Goal: Task Accomplishment & Management: Manage account settings

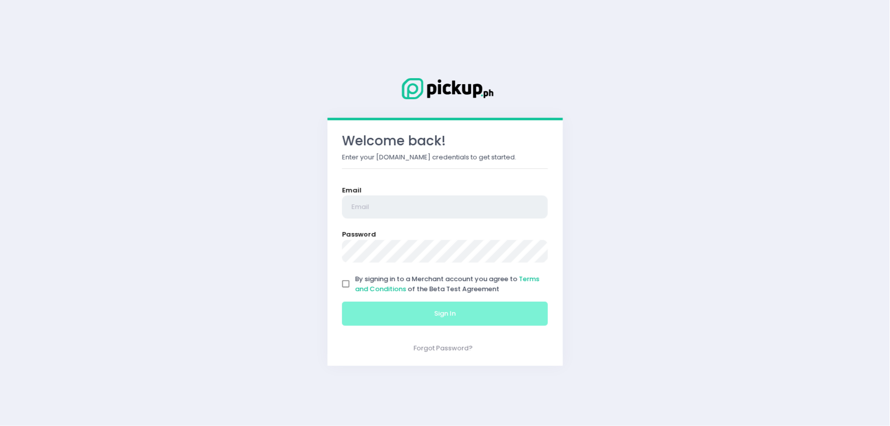
type input "[EMAIL_ADDRESS][DOMAIN_NAME]"
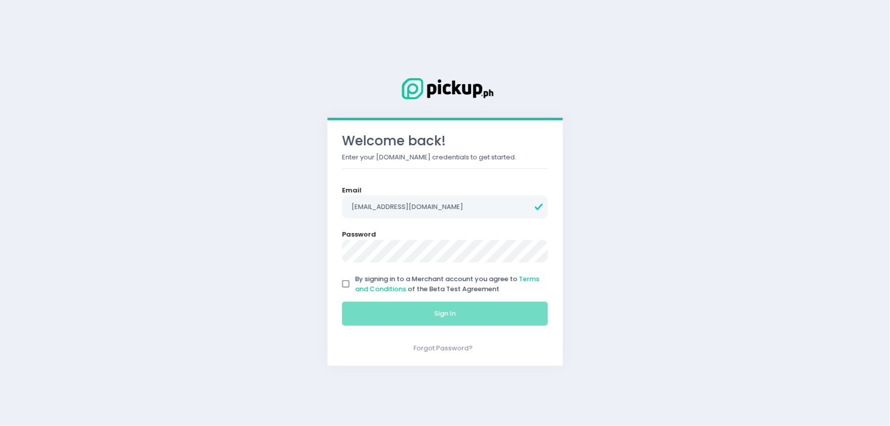
click at [345, 282] on input "By signing in to a Merchant account you agree to Terms and Conditions of the Be…" at bounding box center [346, 284] width 19 height 19
checkbox input "true"
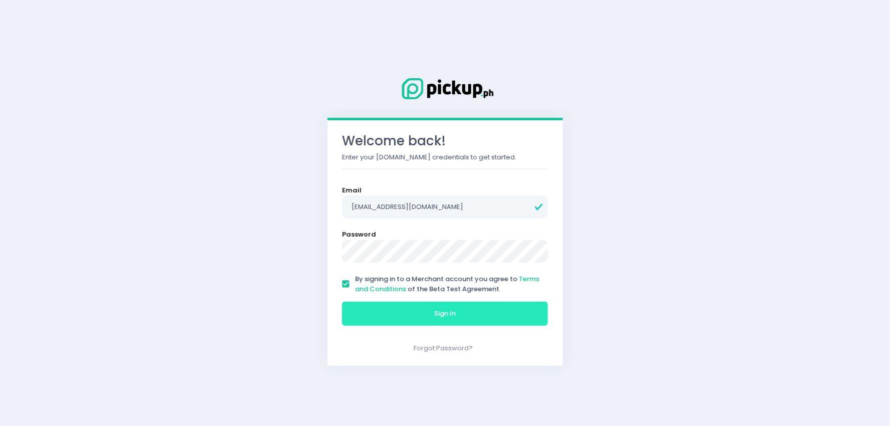
click at [388, 313] on button "Sign In" at bounding box center [445, 314] width 206 height 24
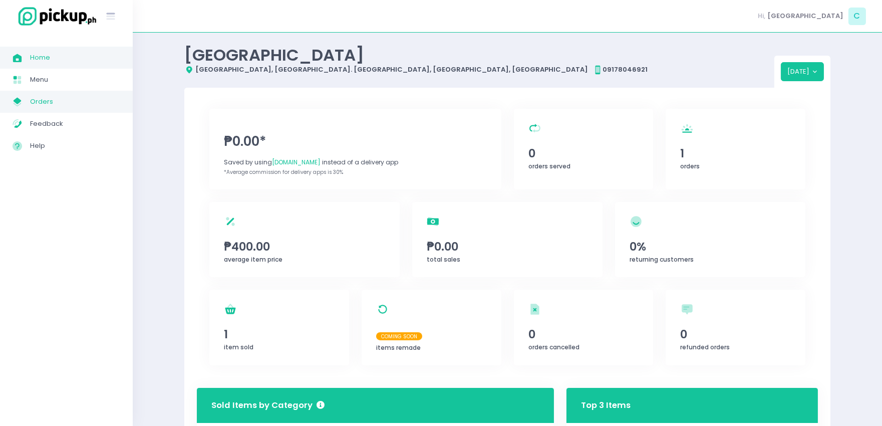
click at [44, 97] on span "Orders" at bounding box center [75, 101] width 90 height 13
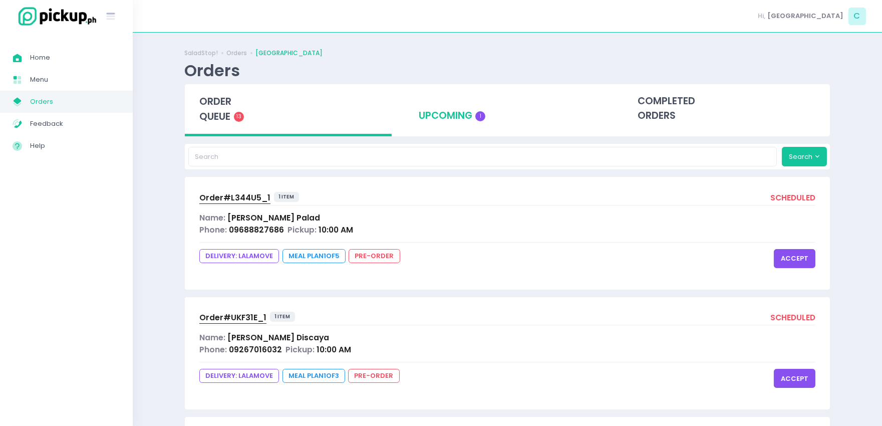
click at [433, 113] on div "upcoming 1" at bounding box center [507, 108] width 207 height 49
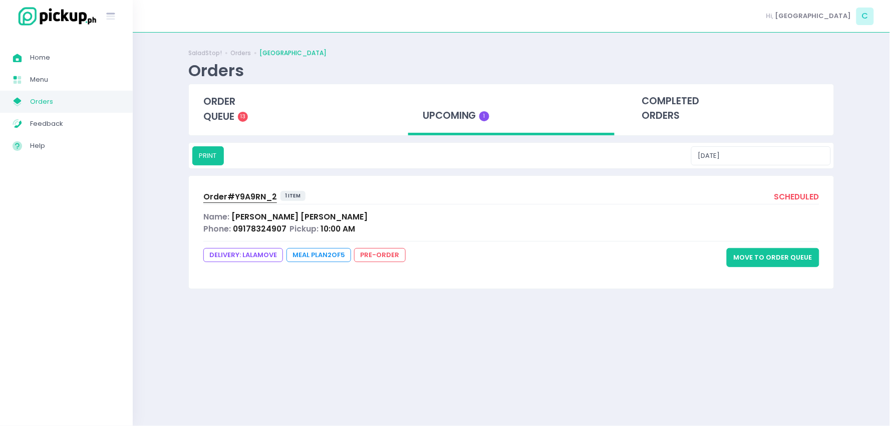
click at [772, 261] on button "Move to Order Queue" at bounding box center [773, 257] width 93 height 19
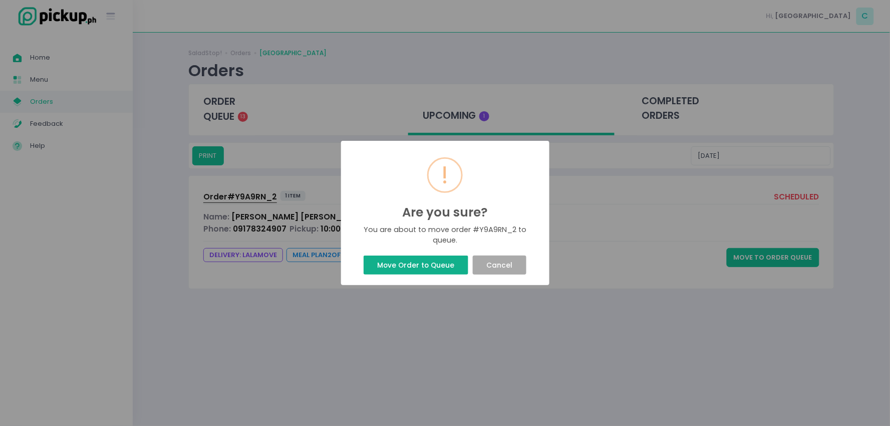
click at [427, 270] on button "Move Order to Queue" at bounding box center [416, 265] width 105 height 19
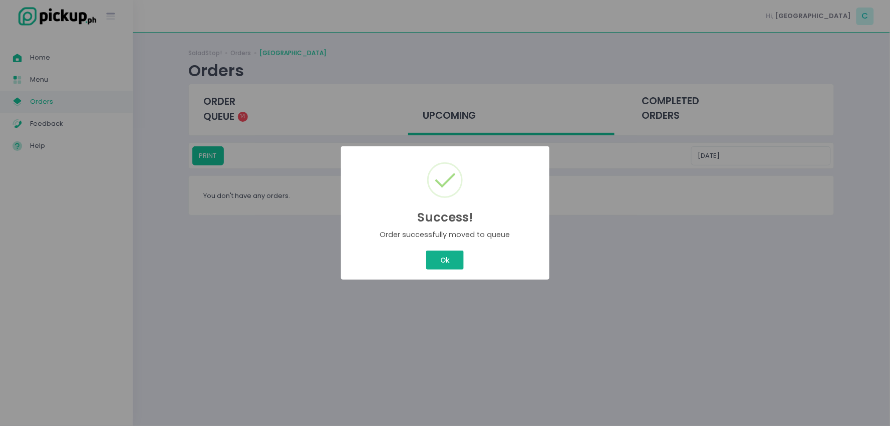
click at [455, 253] on div "Ok Cancel" at bounding box center [445, 261] width 192 height 24
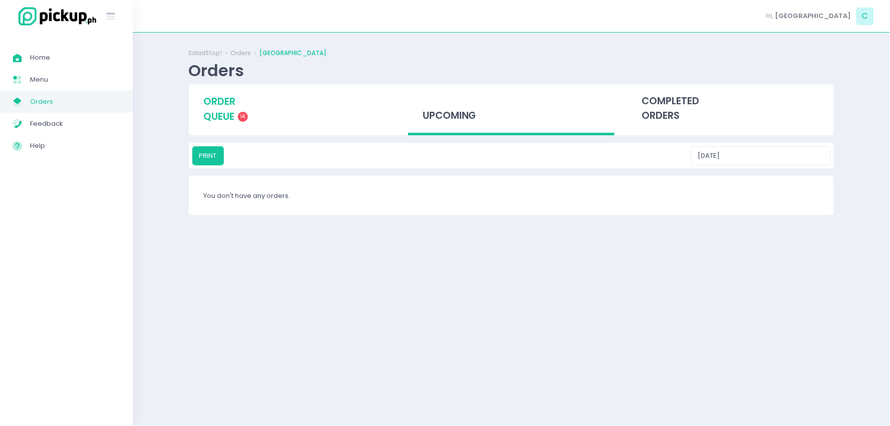
drag, startPoint x: 240, startPoint y: 107, endPoint x: 252, endPoint y: 104, distance: 12.4
click at [240, 107] on div "order queue 14" at bounding box center [292, 109] width 207 height 50
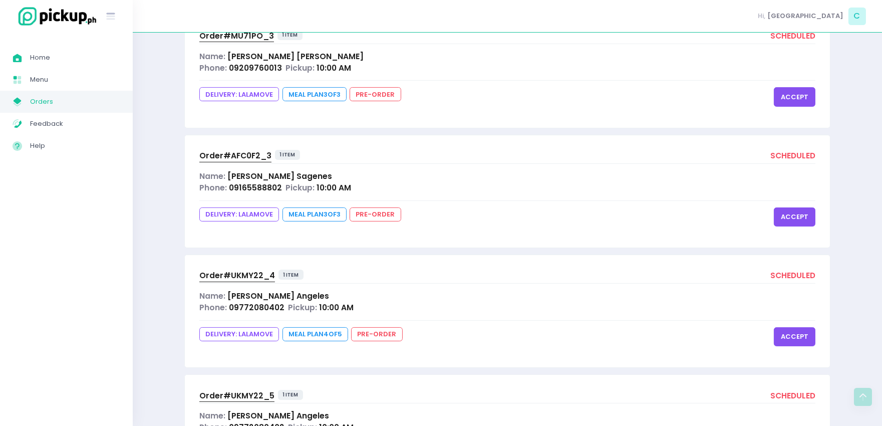
scroll to position [1445, 0]
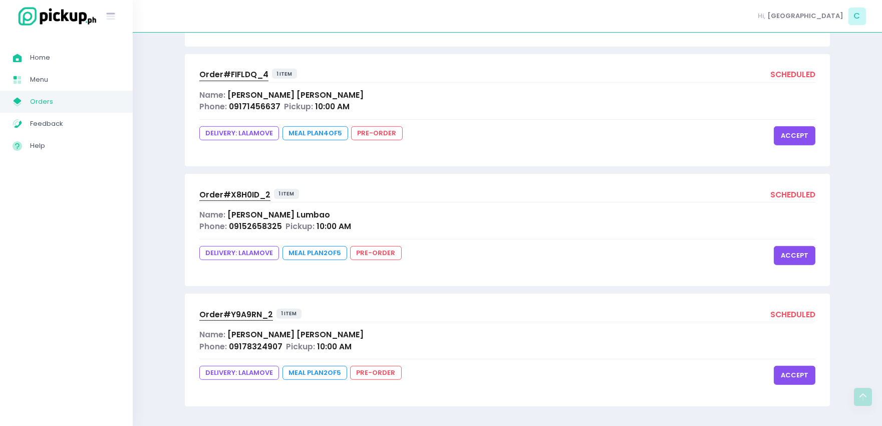
click at [802, 376] on button "accept" at bounding box center [795, 375] width 42 height 19
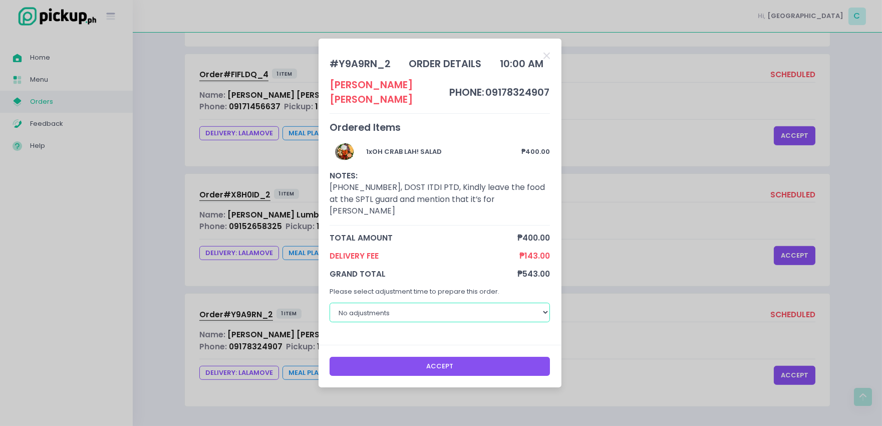
click at [539, 303] on select "No adjustments 30 minutes 40 minutes 50 minutes 60 minutes" at bounding box center [440, 312] width 220 height 19
select select "30"
click at [330, 303] on select "No adjustments 30 minutes 40 minutes 50 minutes 60 minutes" at bounding box center [440, 312] width 220 height 19
click at [455, 358] on button "Accept" at bounding box center [440, 366] width 220 height 19
